Goal: Task Accomplishment & Management: Complete application form

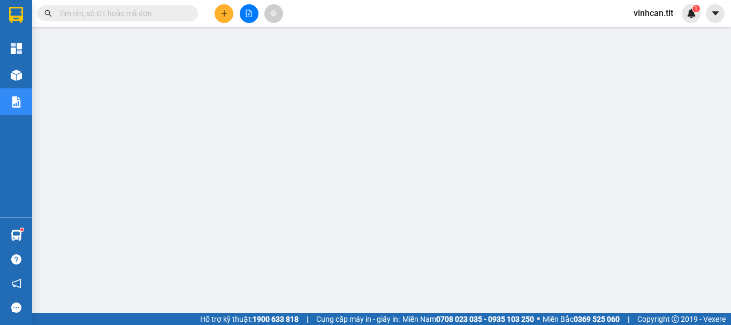
click at [172, 9] on input "text" at bounding box center [122, 13] width 126 height 12
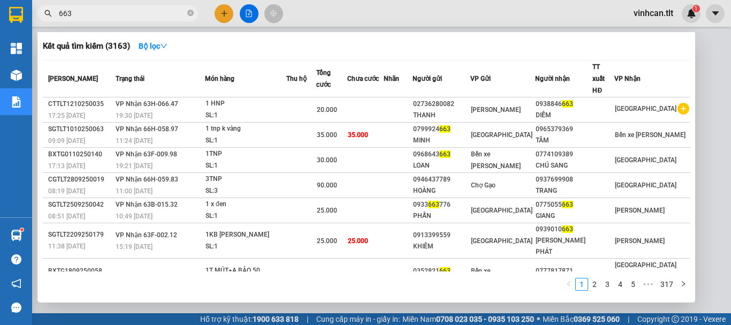
type input "663"
drag, startPoint x: 190, startPoint y: 14, endPoint x: 169, endPoint y: 14, distance: 20.9
click at [189, 14] on icon "close-circle" at bounding box center [190, 13] width 6 height 6
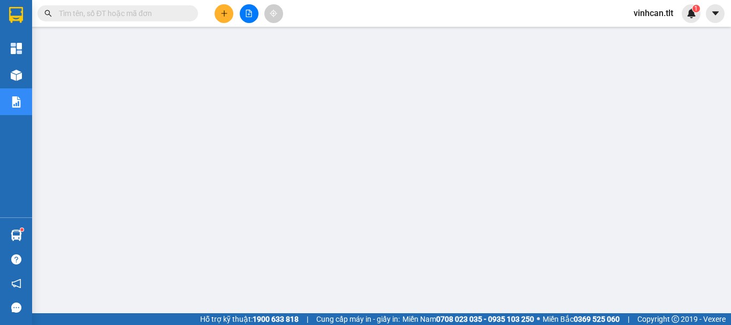
click at [160, 13] on input "text" at bounding box center [122, 13] width 126 height 12
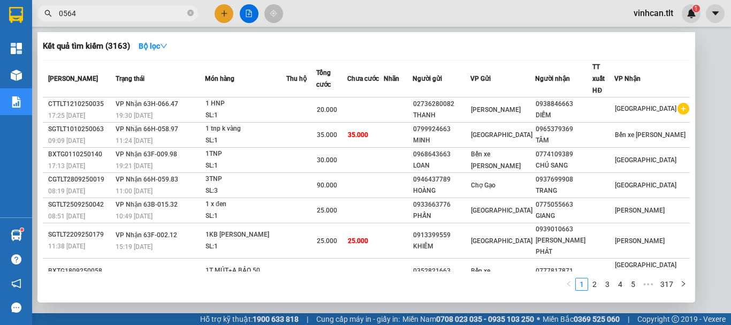
type input "05641"
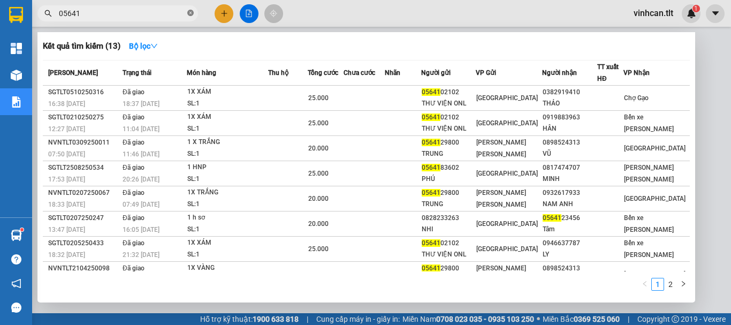
click at [189, 14] on icon "close-circle" at bounding box center [190, 13] width 6 height 6
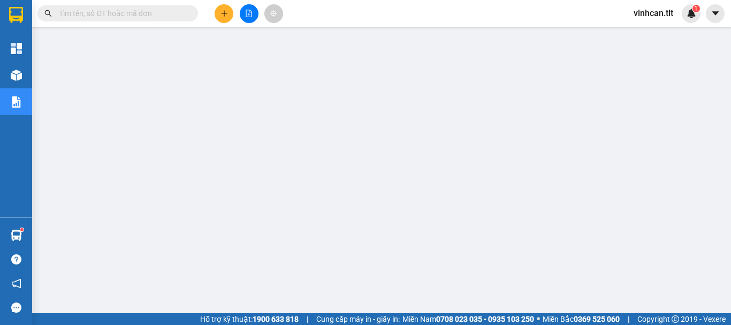
click at [173, 12] on input "text" at bounding box center [122, 13] width 126 height 12
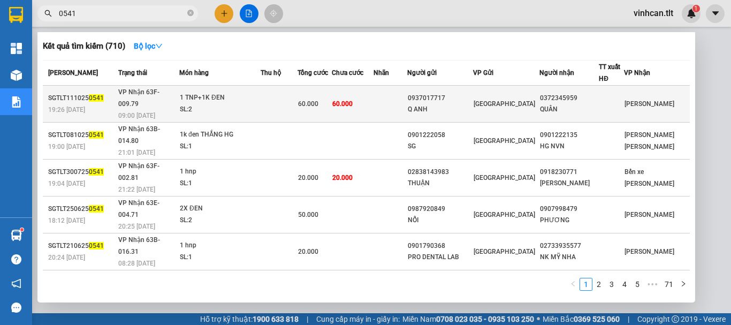
type input "0541"
click at [452, 93] on div "0937017717" at bounding box center [440, 98] width 65 height 11
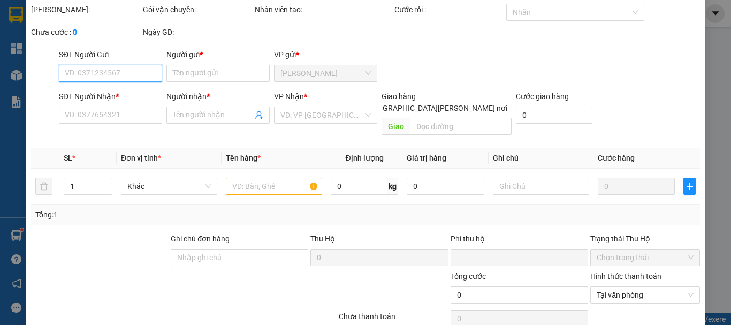
type input "0937017717"
type input "Q ANH"
type input "0372345959"
type input "QUÂN"
type input "0"
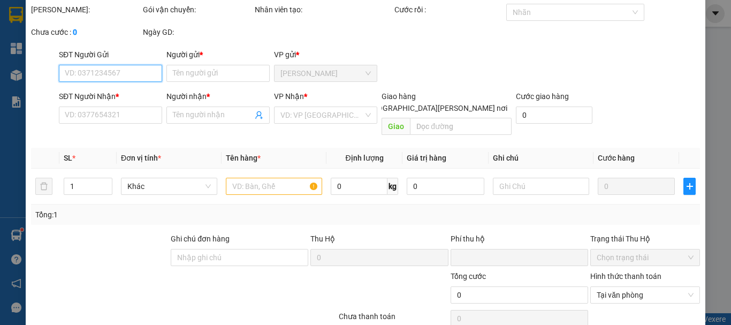
type input "60.000"
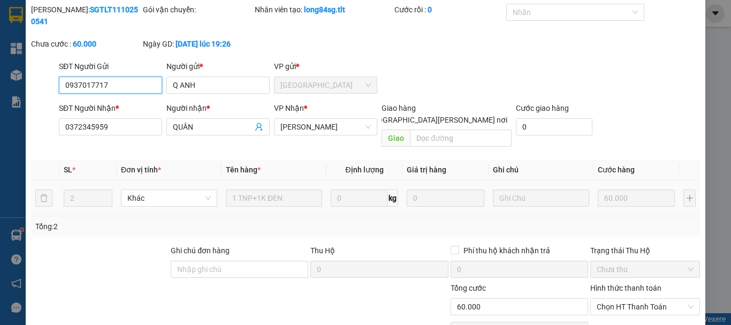
scroll to position [73, 0]
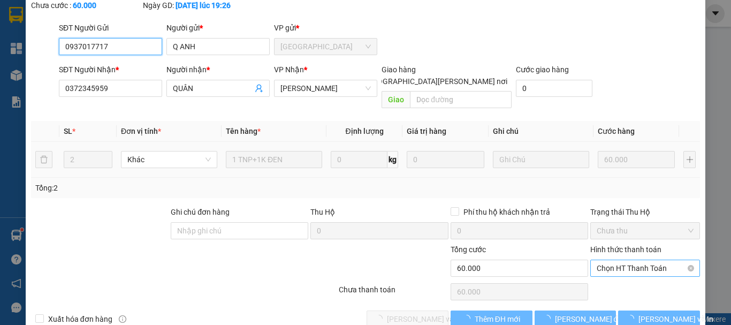
click at [607, 260] on span "Chọn HT Thanh Toán" at bounding box center [644, 268] width 97 height 16
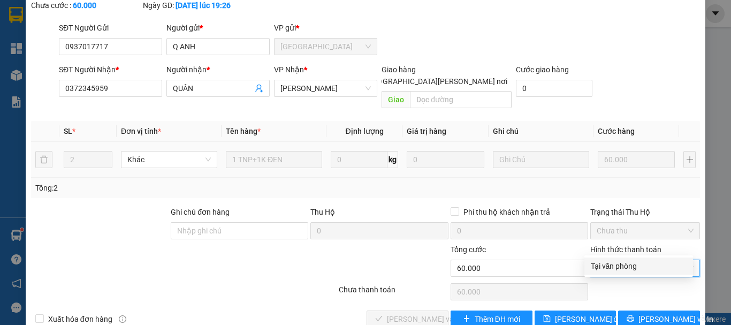
click at [606, 264] on div "Tại văn phòng" at bounding box center [638, 266] width 96 height 12
type input "0"
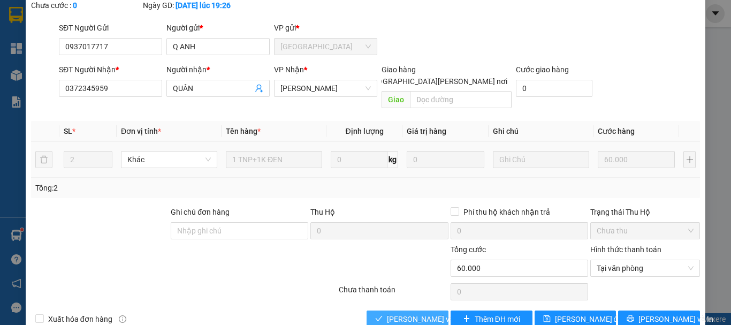
click at [423, 310] on button "[PERSON_NAME] và [PERSON_NAME] hàng" at bounding box center [407, 318] width 82 height 17
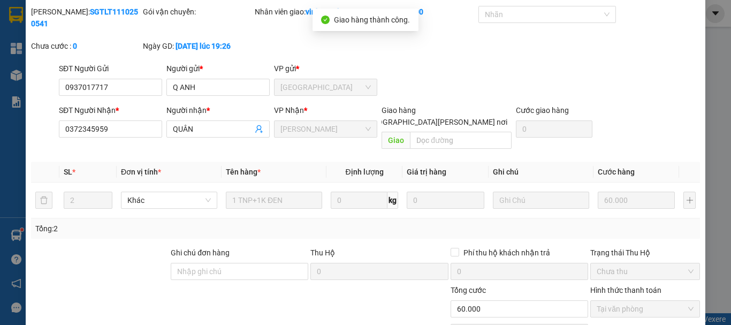
scroll to position [0, 0]
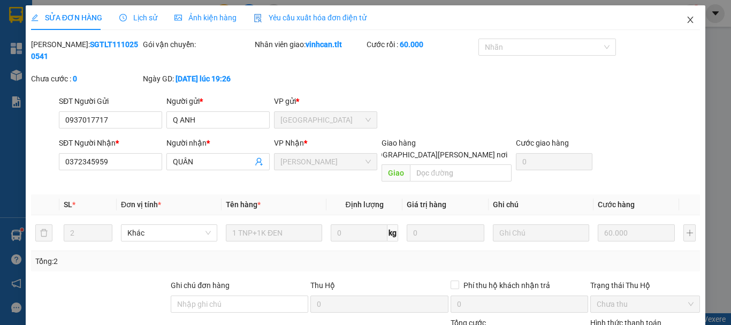
click at [686, 21] on icon "close" at bounding box center [690, 20] width 9 height 9
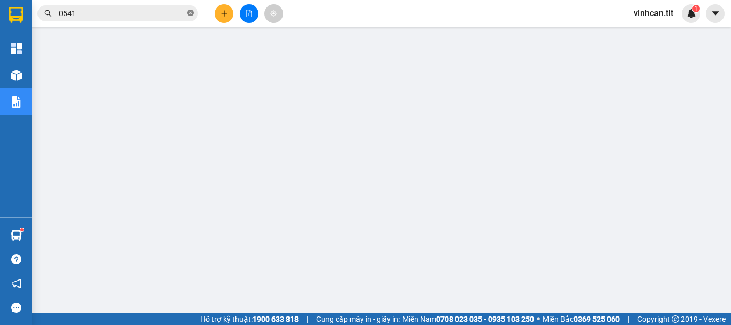
click at [189, 14] on icon "close-circle" at bounding box center [190, 13] width 6 height 6
click at [154, 10] on input "text" at bounding box center [122, 13] width 126 height 12
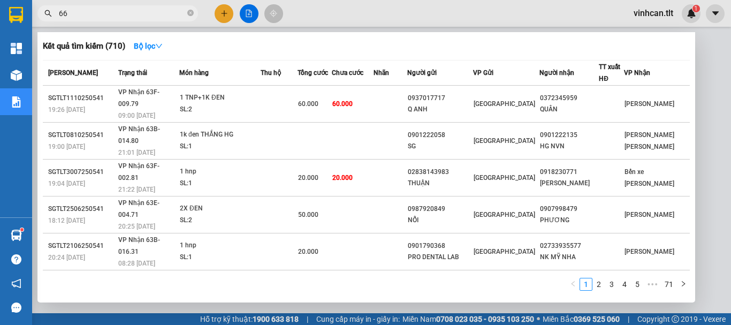
type input "663"
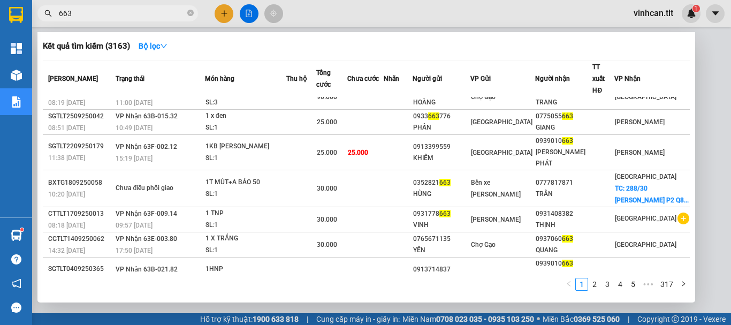
scroll to position [89, 0]
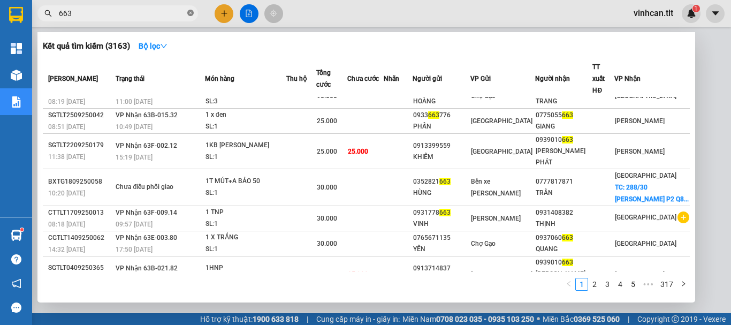
click at [190, 15] on icon "close-circle" at bounding box center [190, 13] width 6 height 6
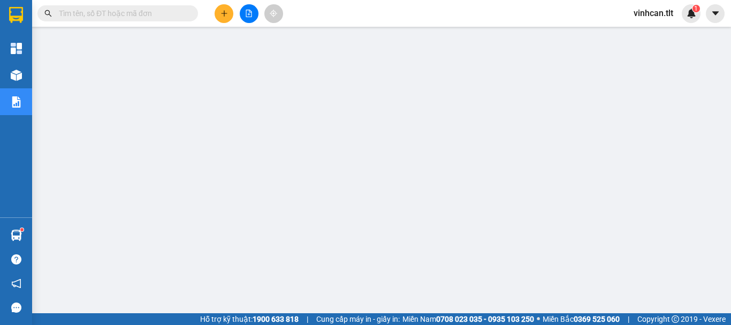
click at [152, 16] on input "text" at bounding box center [122, 13] width 126 height 12
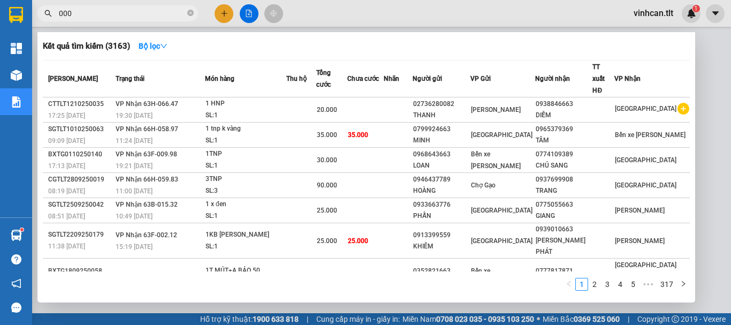
type input "0008"
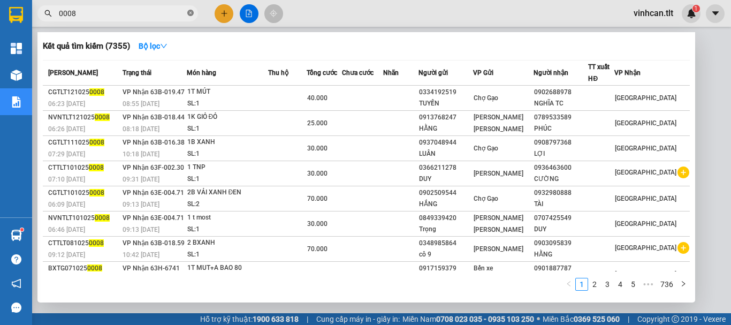
click at [190, 10] on icon "close-circle" at bounding box center [190, 13] width 6 height 6
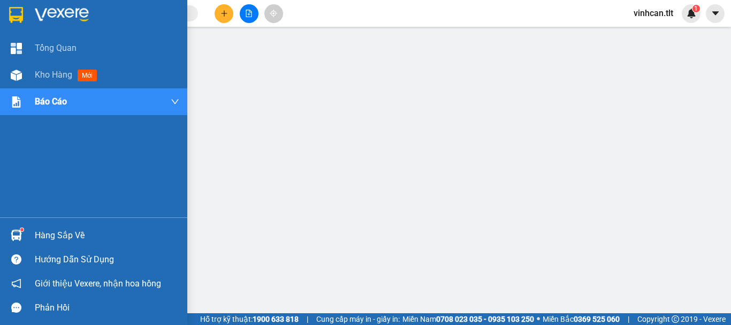
click at [59, 232] on div "Hàng sắp về" at bounding box center [107, 235] width 144 height 16
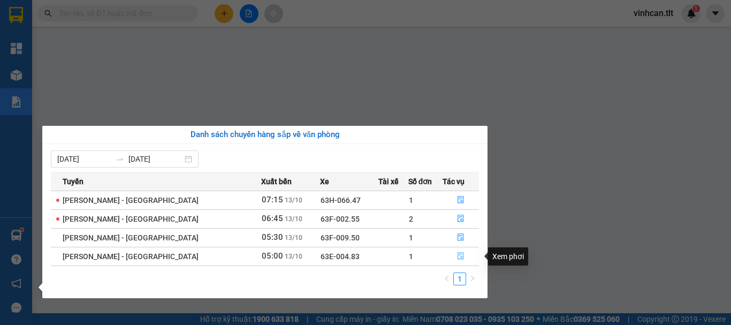
click at [457, 259] on icon "file-done" at bounding box center [460, 255] width 6 height 7
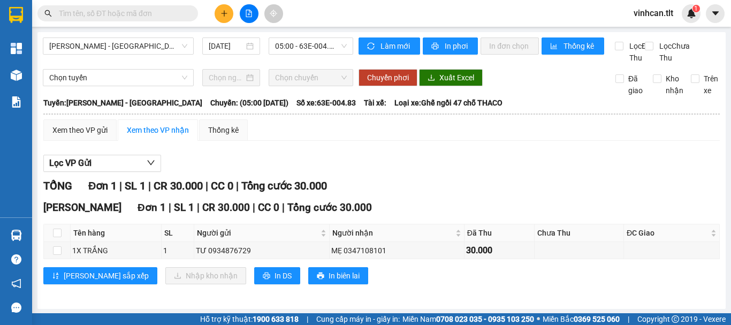
click at [52, 242] on th at bounding box center [57, 233] width 27 height 18
click at [58, 237] on input "checkbox" at bounding box center [57, 232] width 9 height 9
checkbox input "true"
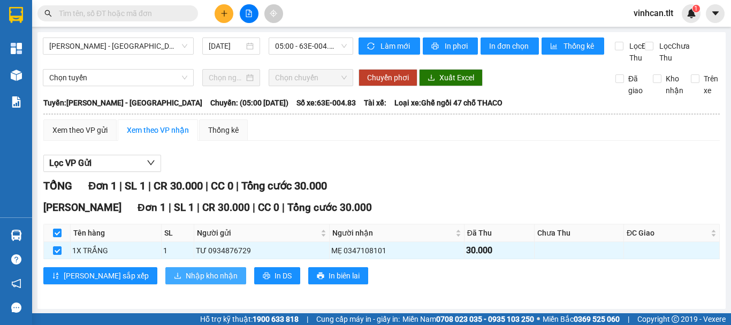
click at [186, 281] on span "Nhập kho nhận" at bounding box center [212, 276] width 52 height 12
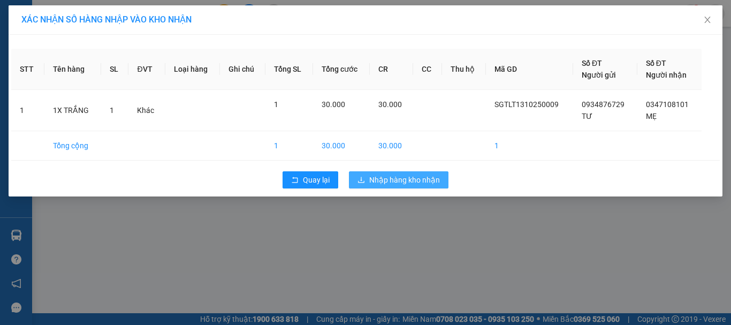
click at [396, 181] on span "Nhập hàng kho nhận" at bounding box center [404, 180] width 71 height 12
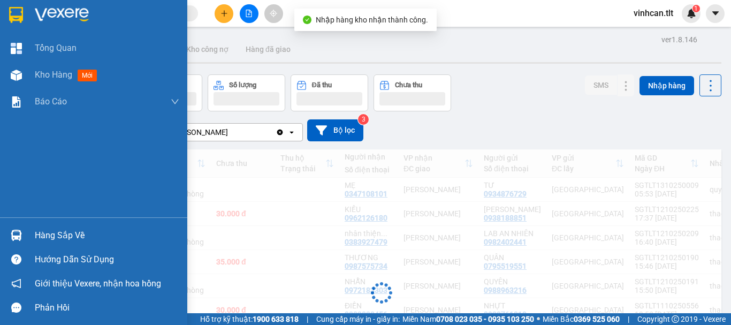
drag, startPoint x: 42, startPoint y: 233, endPoint x: 50, endPoint y: 236, distance: 9.1
click at [45, 235] on div "Hàng sắp về" at bounding box center [107, 235] width 144 height 16
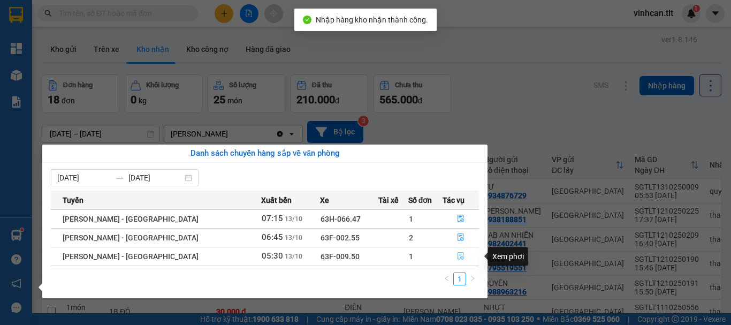
click at [459, 255] on icon "file-done" at bounding box center [460, 255] width 7 height 7
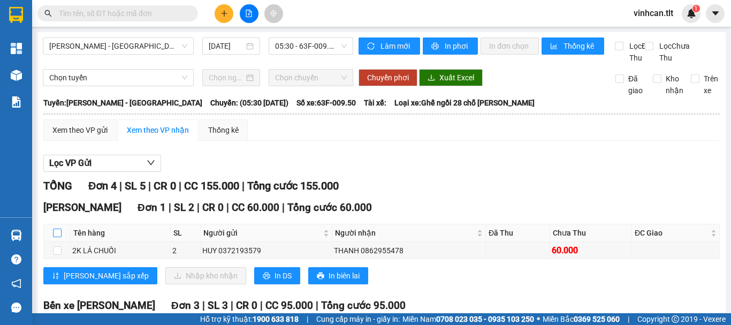
click at [58, 237] on input "checkbox" at bounding box center [57, 232] width 9 height 9
checkbox input "true"
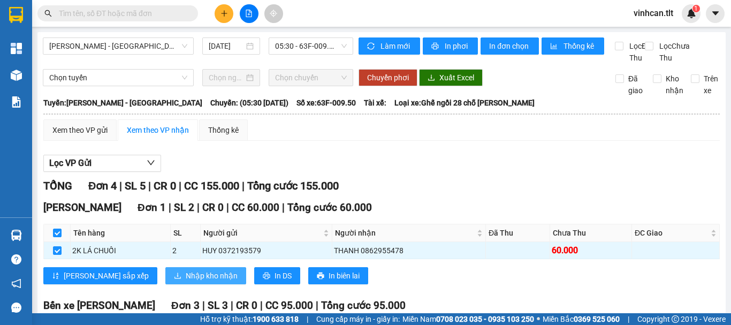
click at [186, 281] on span "Nhập kho nhận" at bounding box center [212, 276] width 52 height 12
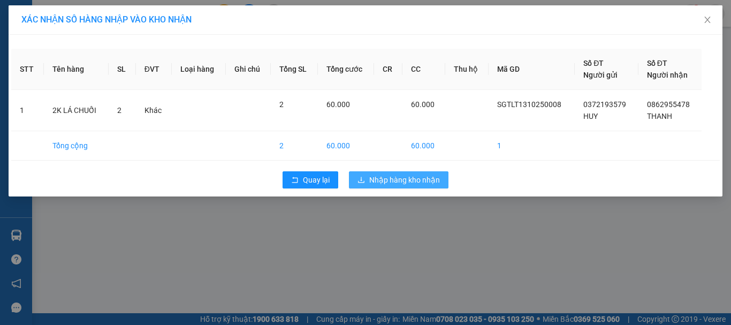
click at [400, 181] on span "Nhập hàng kho nhận" at bounding box center [404, 180] width 71 height 12
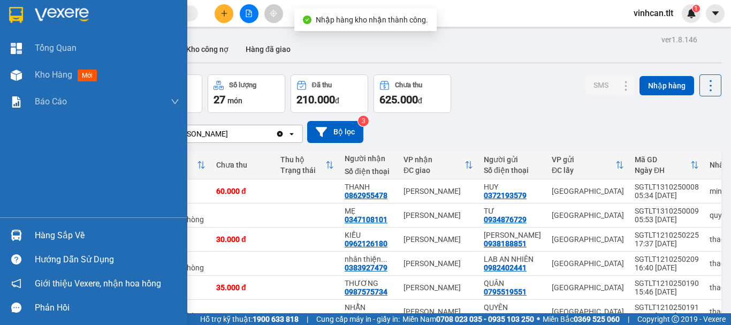
drag, startPoint x: 40, startPoint y: 233, endPoint x: 69, endPoint y: 235, distance: 29.0
click at [43, 234] on div "Hàng sắp về" at bounding box center [107, 235] width 144 height 16
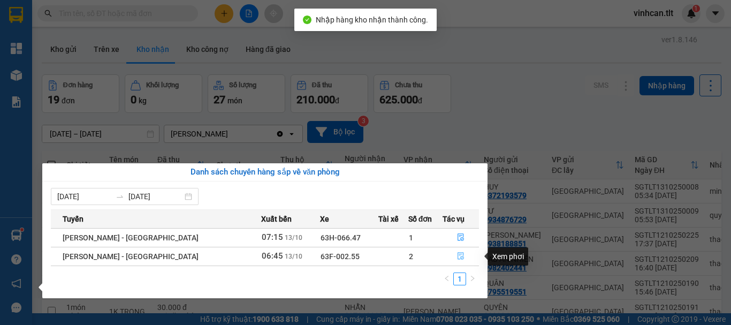
click at [459, 257] on icon "file-done" at bounding box center [460, 255] width 7 height 7
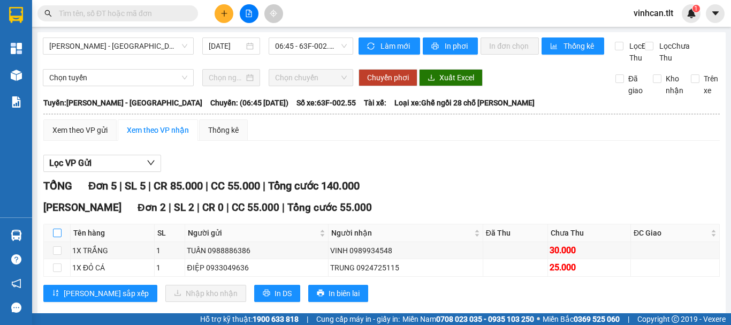
click at [60, 237] on input "checkbox" at bounding box center [57, 232] width 9 height 9
checkbox input "true"
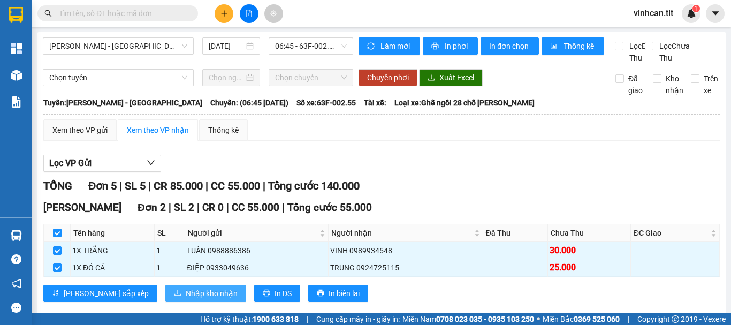
click at [186, 299] on span "Nhập kho nhận" at bounding box center [212, 293] width 52 height 12
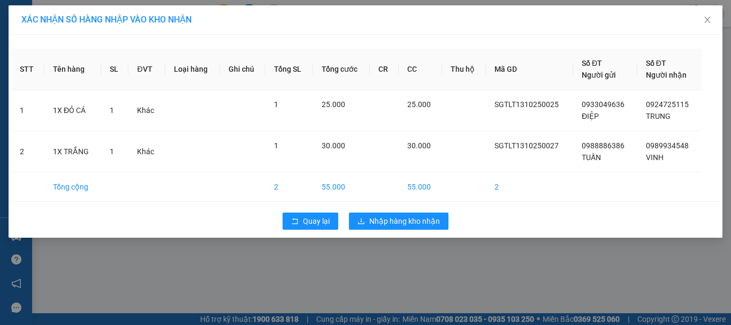
click at [387, 211] on div "Quay lại Nhập hàng kho nhận" at bounding box center [365, 221] width 708 height 28
click at [390, 218] on span "Nhập hàng kho nhận" at bounding box center [404, 221] width 71 height 12
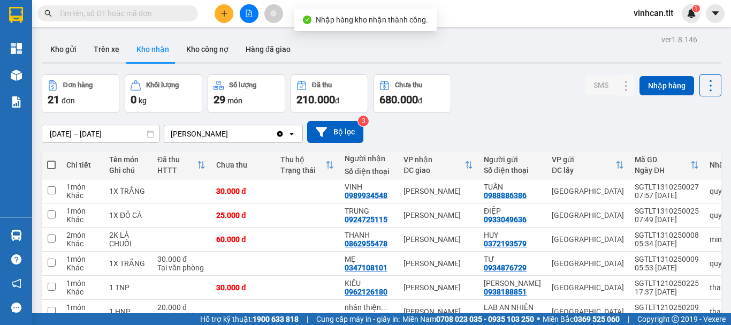
click at [120, 9] on input "text" at bounding box center [122, 13] width 126 height 12
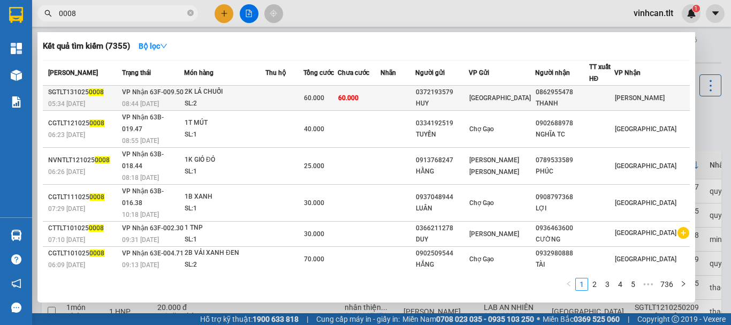
type input "0008"
click at [451, 93] on div "0372193579" at bounding box center [442, 92] width 53 height 11
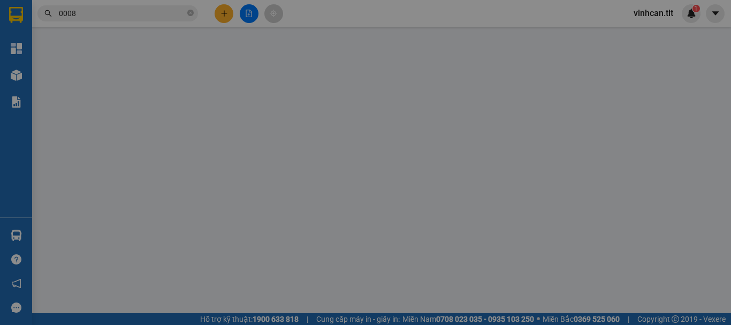
type input "0372193579"
type input "HUY"
type input "0862955478"
type input "THANH"
type input "0"
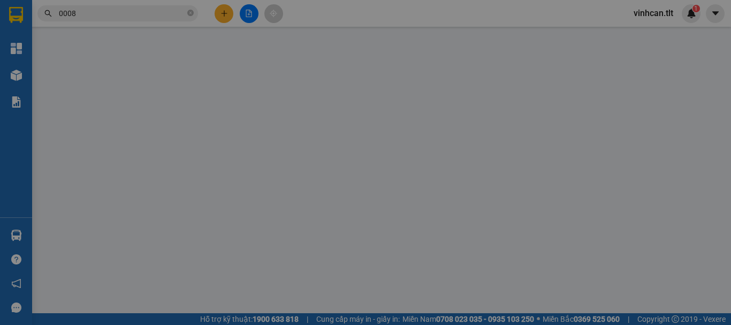
type input "60.000"
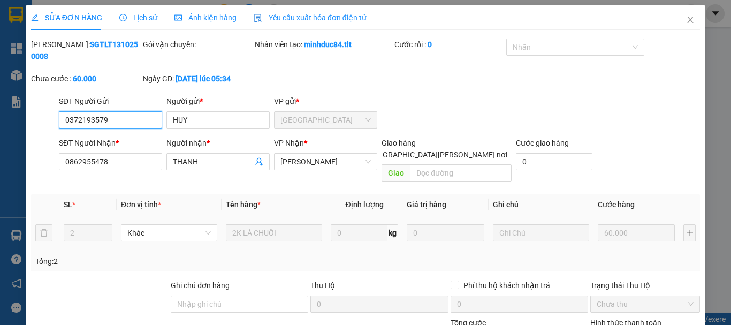
scroll to position [73, 0]
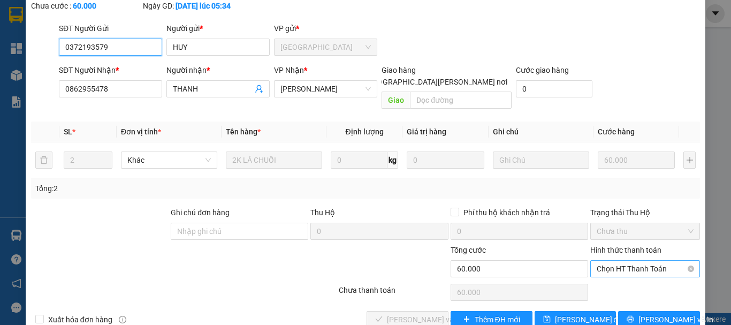
click at [611, 260] on span "Chọn HT Thanh Toán" at bounding box center [644, 268] width 97 height 16
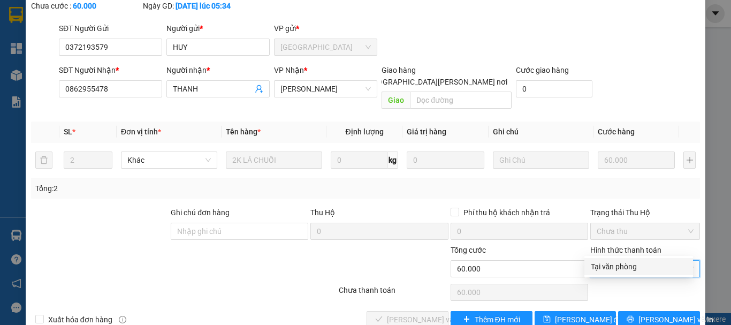
drag, startPoint x: 617, startPoint y: 266, endPoint x: 555, endPoint y: 270, distance: 62.7
click at [615, 266] on div "Tại văn phòng" at bounding box center [638, 266] width 96 height 12
type input "0"
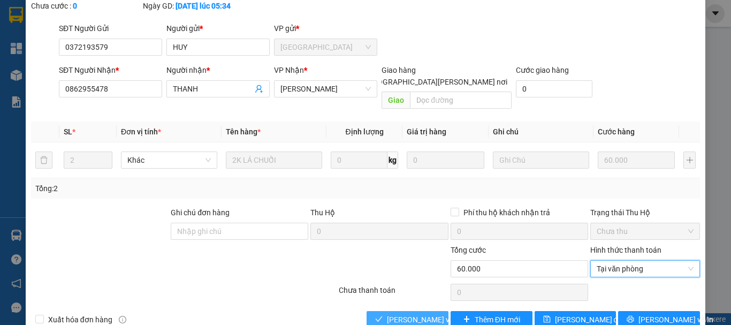
click at [431, 313] on span "[PERSON_NAME] và [PERSON_NAME] hàng" at bounding box center [459, 319] width 144 height 12
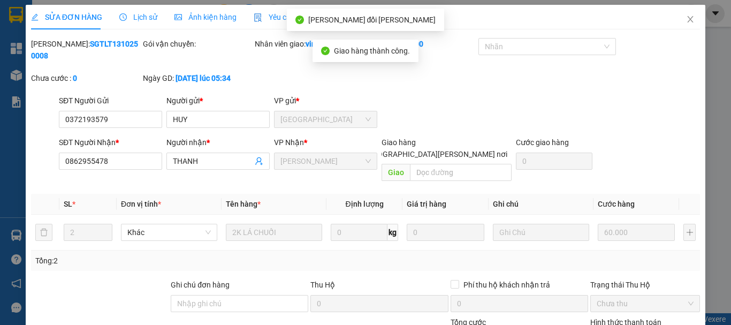
scroll to position [0, 0]
click at [686, 23] on icon "close" at bounding box center [690, 20] width 9 height 9
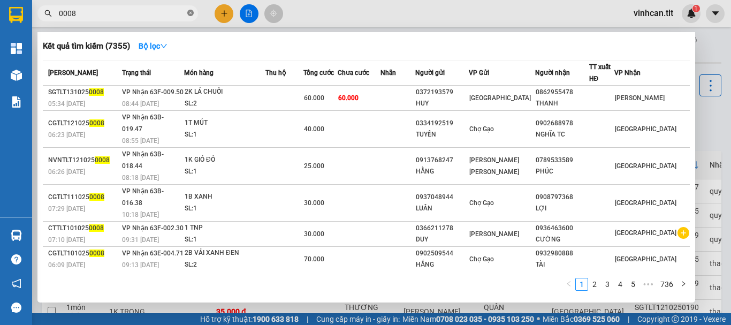
click at [190, 13] on icon "close-circle" at bounding box center [190, 13] width 6 height 6
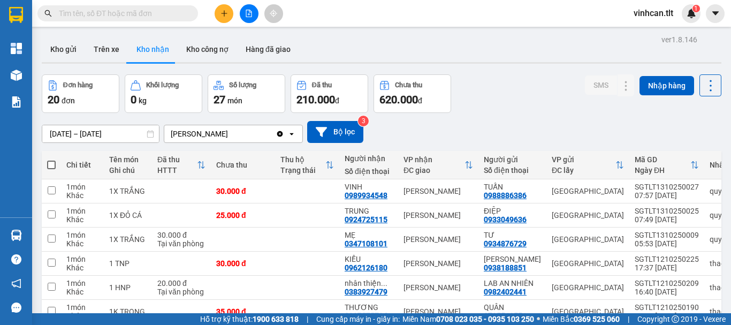
click at [139, 15] on input "text" at bounding box center [122, 13] width 126 height 12
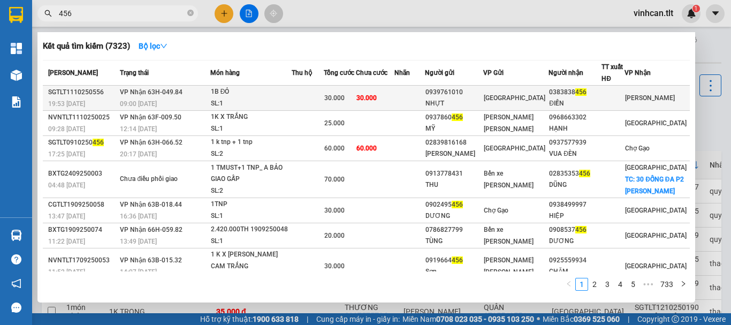
type input "456"
click at [465, 93] on div "0939761010" at bounding box center [453, 92] width 57 height 11
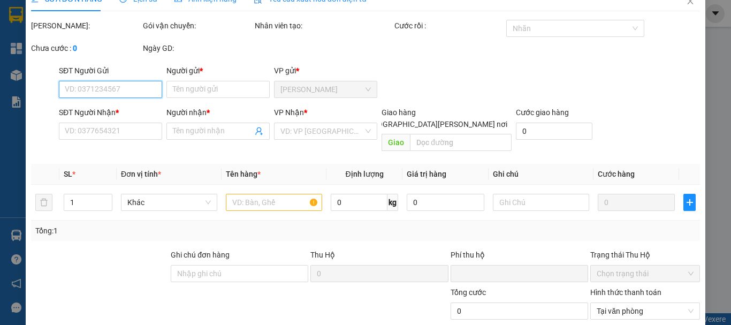
type input "0939761010"
type input "NHỰT"
type input "0383838456"
type input "ĐIỀN"
type input "0"
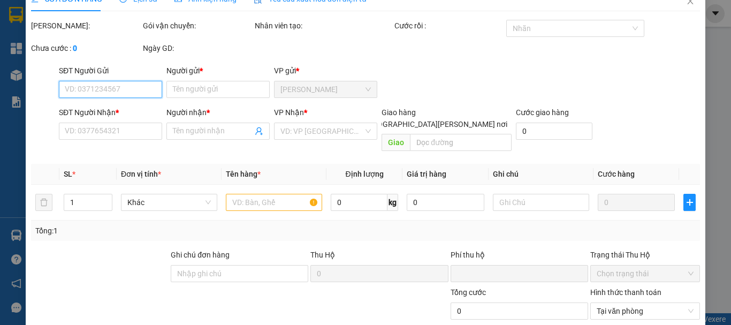
type input "30.000"
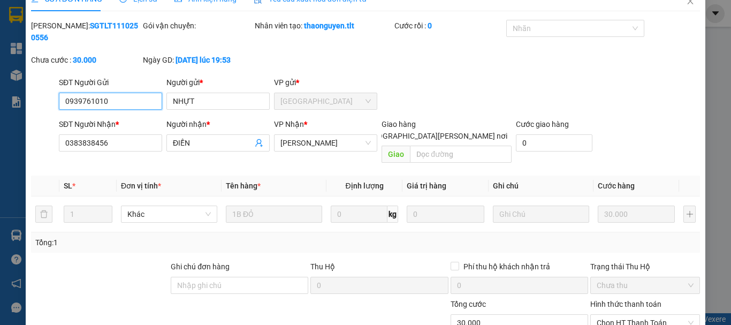
scroll to position [73, 0]
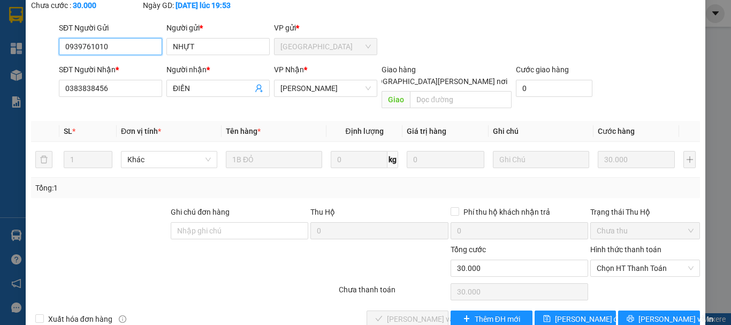
drag, startPoint x: 620, startPoint y: 247, endPoint x: 620, endPoint y: 253, distance: 5.9
click at [620, 260] on span "Chọn HT Thanh Toán" at bounding box center [644, 268] width 97 height 16
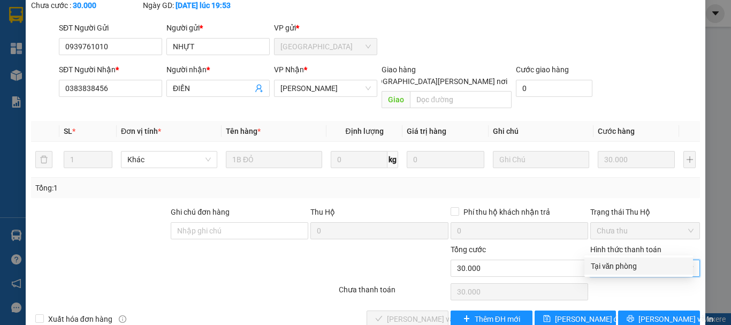
drag, startPoint x: 619, startPoint y: 263, endPoint x: 554, endPoint y: 277, distance: 67.2
click at [616, 267] on div "Tại văn phòng" at bounding box center [638, 266] width 96 height 12
type input "0"
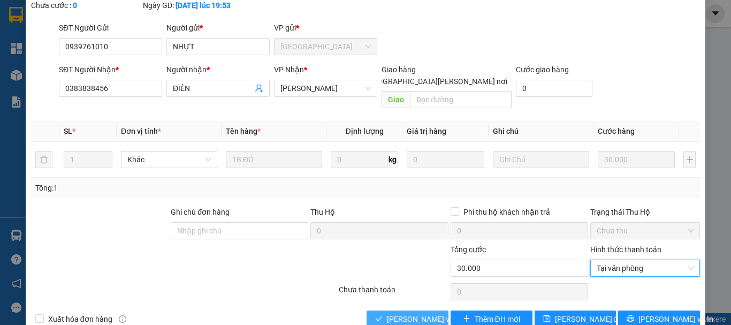
click at [420, 313] on span "[PERSON_NAME] và [PERSON_NAME] hàng" at bounding box center [459, 319] width 144 height 12
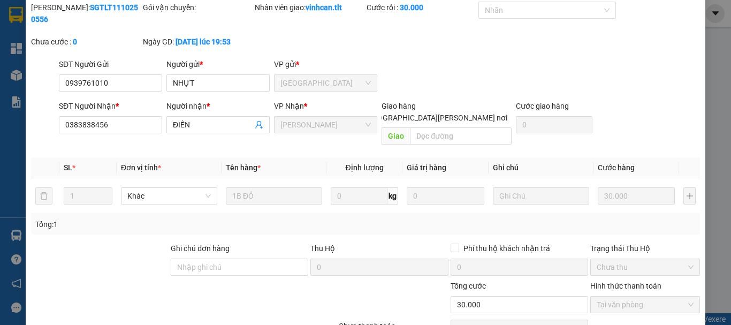
scroll to position [0, 0]
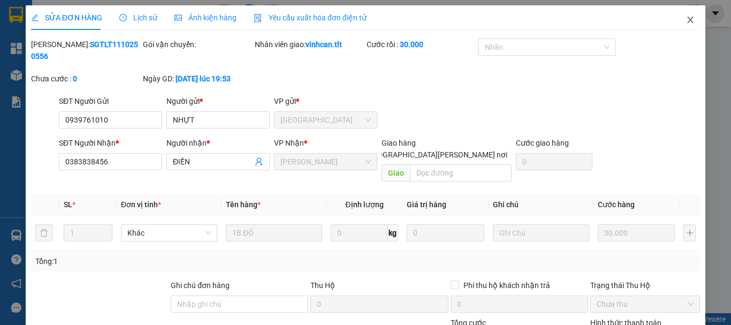
click at [686, 17] on icon "close" at bounding box center [690, 20] width 9 height 9
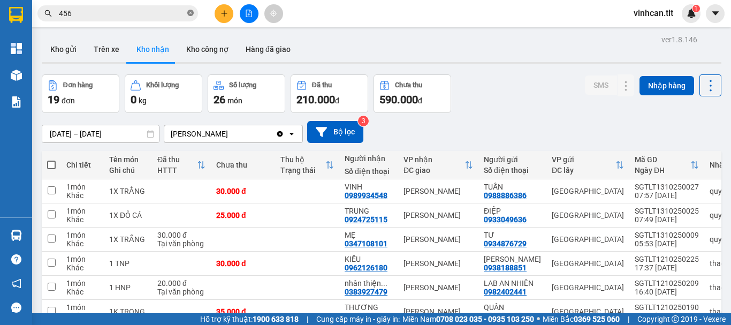
click at [188, 14] on icon "close-circle" at bounding box center [190, 13] width 6 height 6
click at [145, 13] on input "text" at bounding box center [122, 13] width 126 height 12
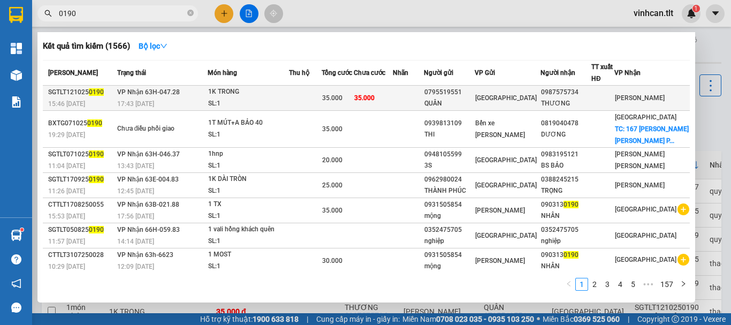
type input "0190"
click at [455, 94] on div "0795519551" at bounding box center [449, 92] width 50 height 11
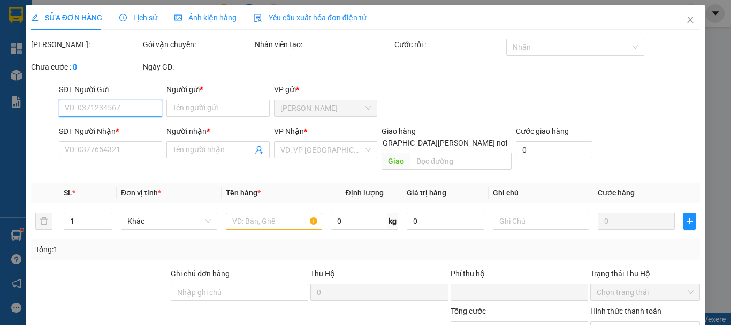
type input "0795519551"
type input "QUÂN"
type input "0987575734"
type input "THƯƠNG"
type input "0"
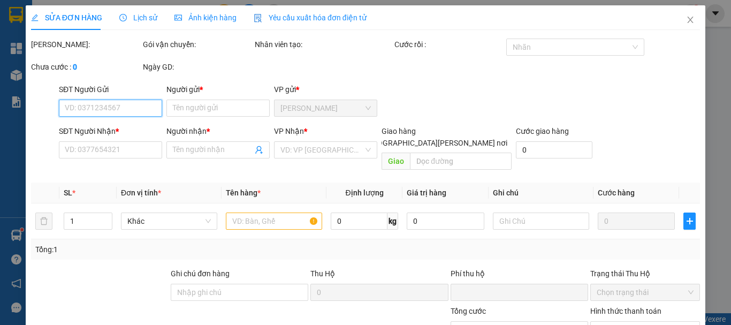
type input "35.000"
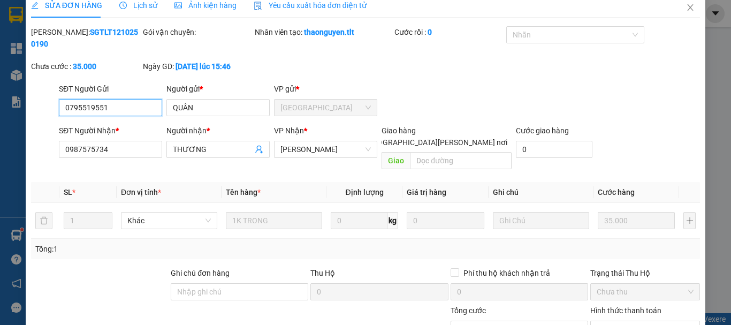
scroll to position [73, 0]
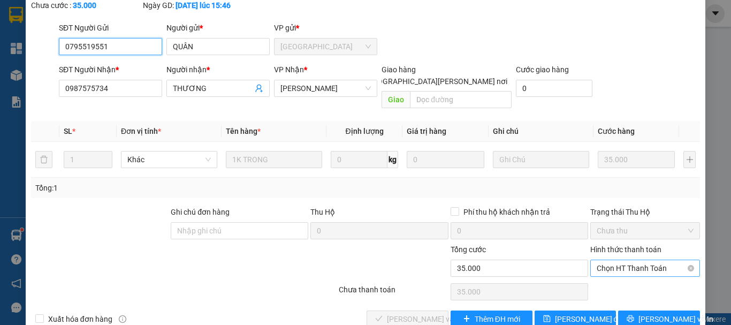
click at [619, 260] on span "Chọn HT Thanh Toán" at bounding box center [644, 268] width 97 height 16
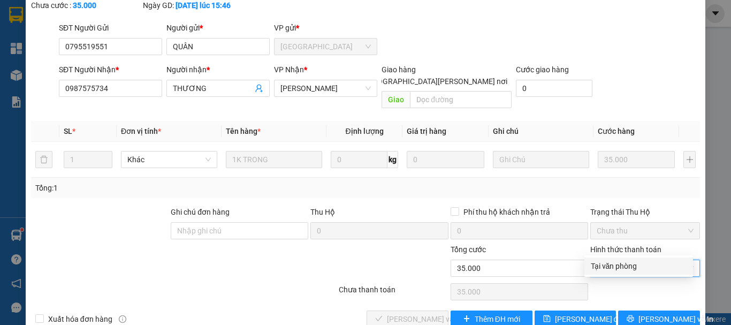
click at [618, 265] on div "Tại văn phòng" at bounding box center [638, 266] width 96 height 12
type input "0"
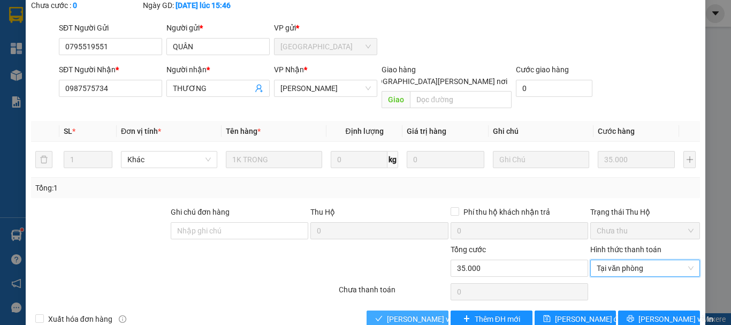
click at [432, 313] on span "[PERSON_NAME] và [PERSON_NAME] hàng" at bounding box center [459, 319] width 144 height 12
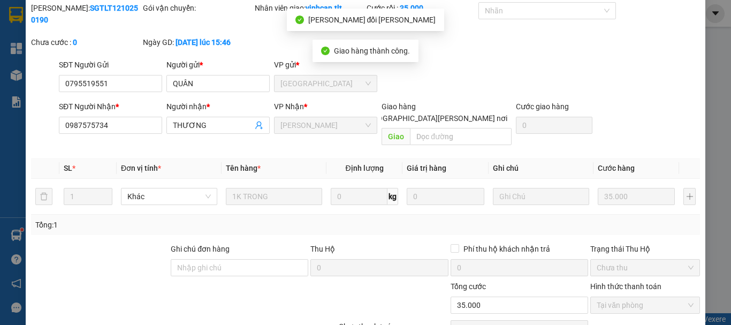
scroll to position [0, 0]
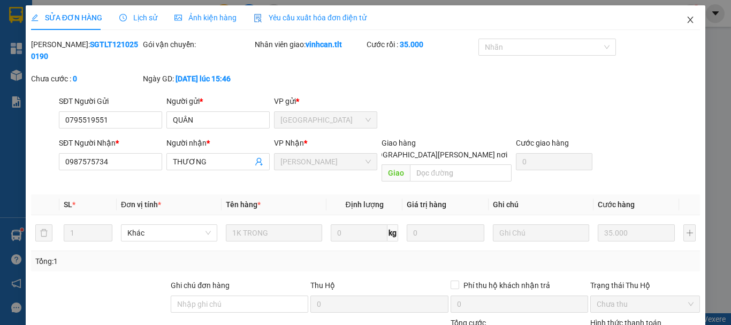
click at [686, 18] on icon "close" at bounding box center [690, 20] width 9 height 9
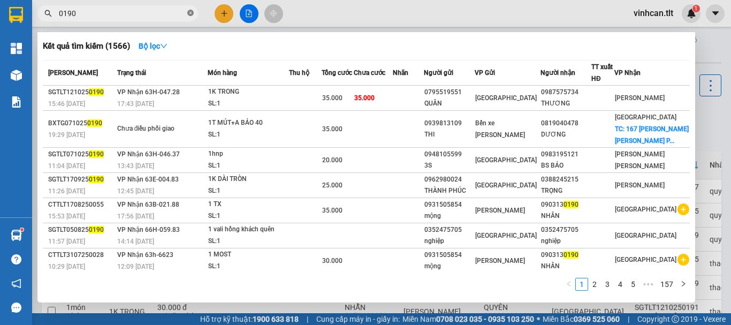
click at [188, 13] on icon "close-circle" at bounding box center [190, 13] width 6 height 6
